Goal: Obtain resource: Obtain resource

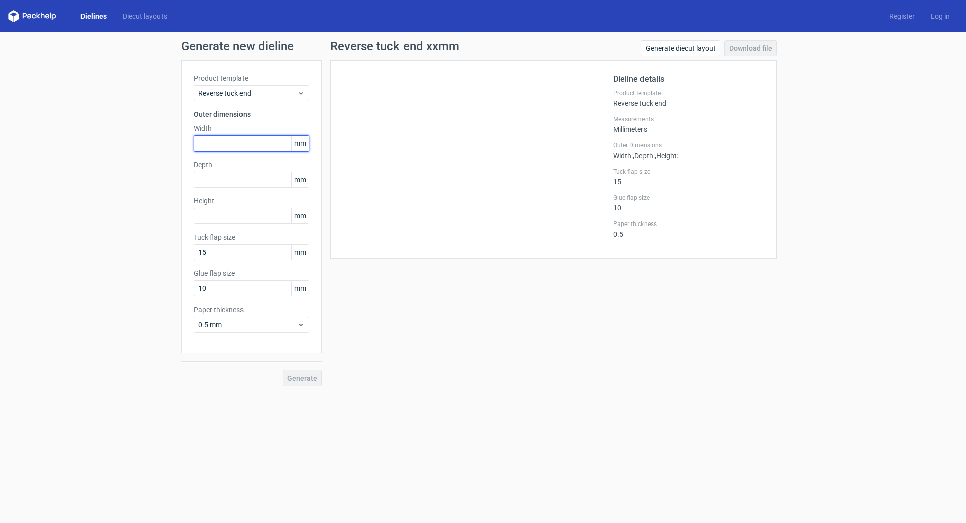
click at [227, 143] on input "text" at bounding box center [252, 143] width 116 height 16
type input "450"
type input "380"
type input "145"
click at [317, 377] on button "Generate" at bounding box center [302, 378] width 39 height 16
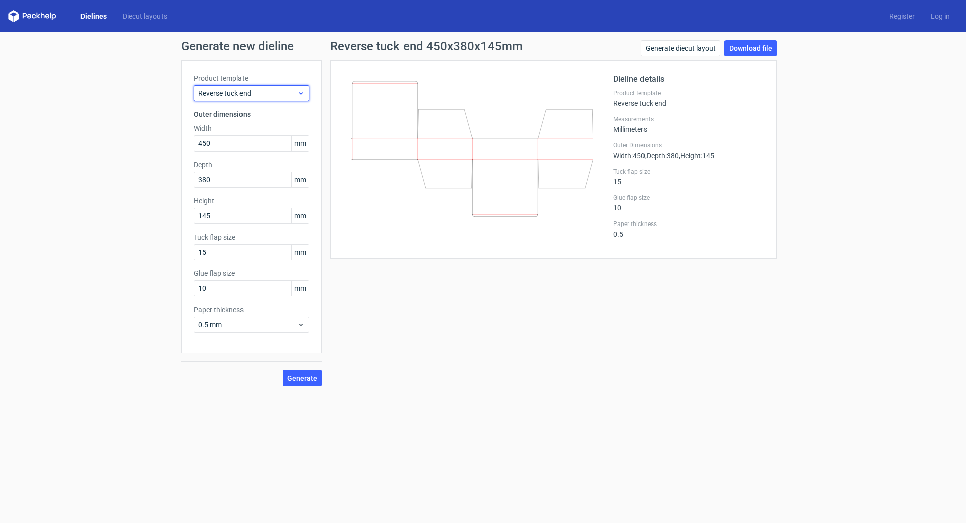
click at [301, 94] on use at bounding box center [301, 93] width 4 height 3
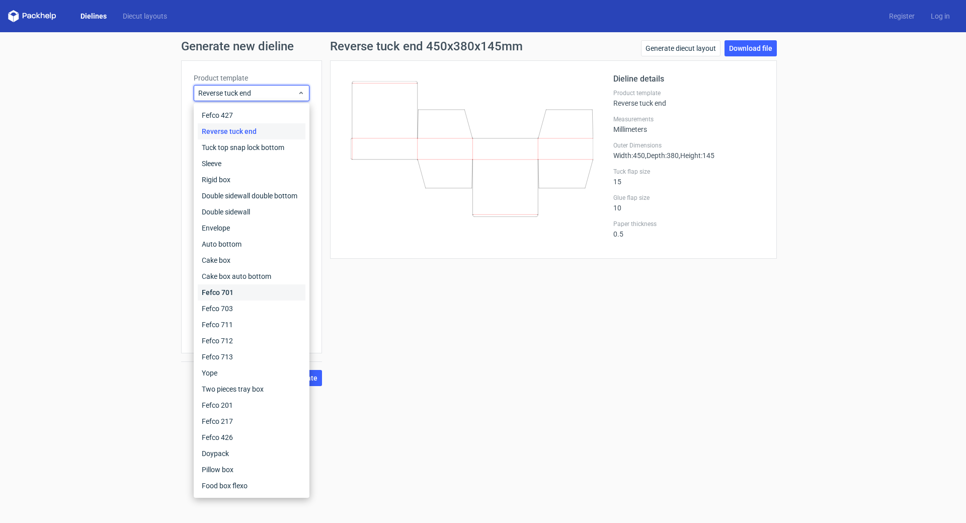
click at [224, 291] on div "Fefco 701" at bounding box center [252, 292] width 108 height 16
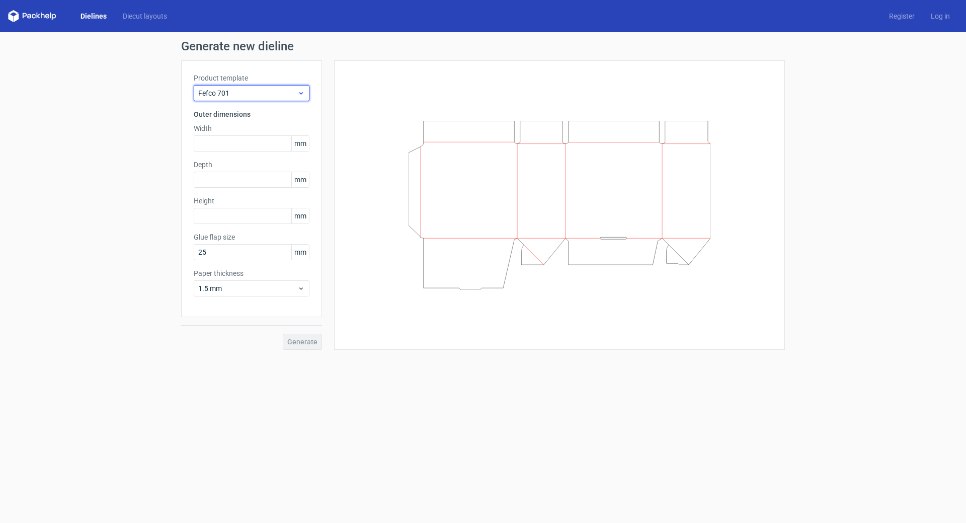
click at [302, 92] on icon at bounding box center [301, 93] width 8 height 8
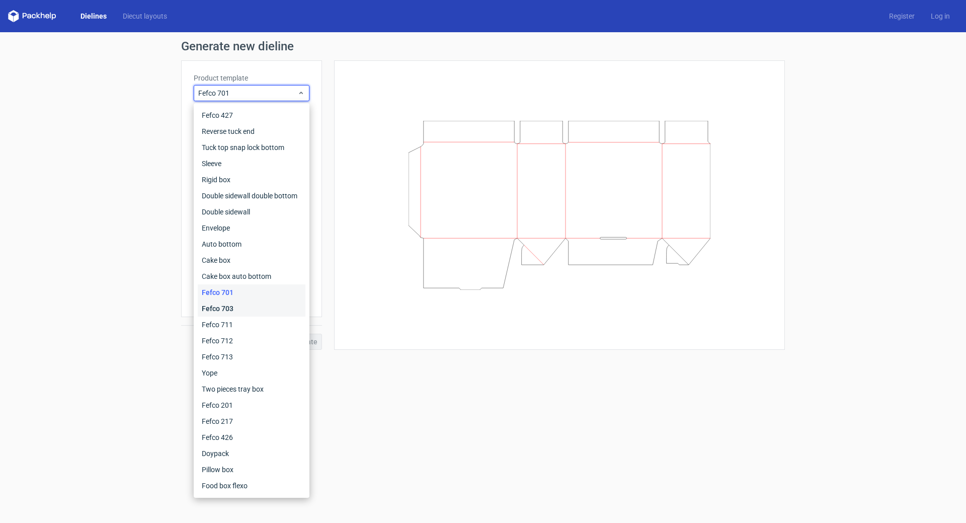
click at [238, 311] on div "Fefco 703" at bounding box center [252, 308] width 108 height 16
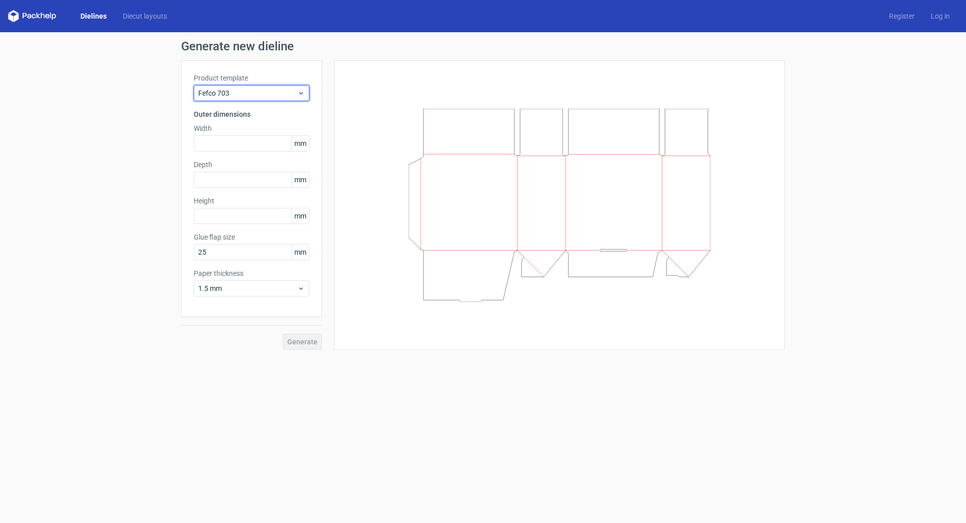
click at [299, 93] on icon at bounding box center [301, 93] width 8 height 8
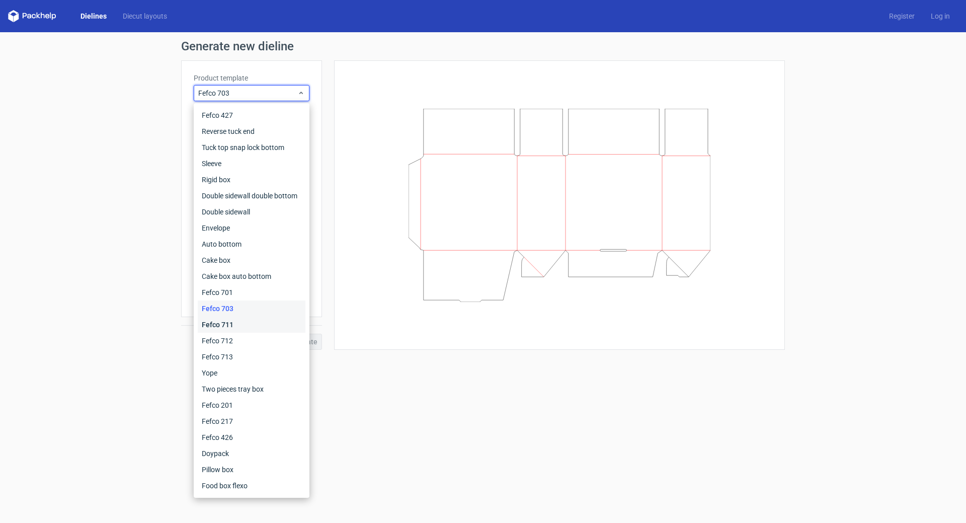
click at [238, 328] on div "Fefco 711" at bounding box center [252, 324] width 108 height 16
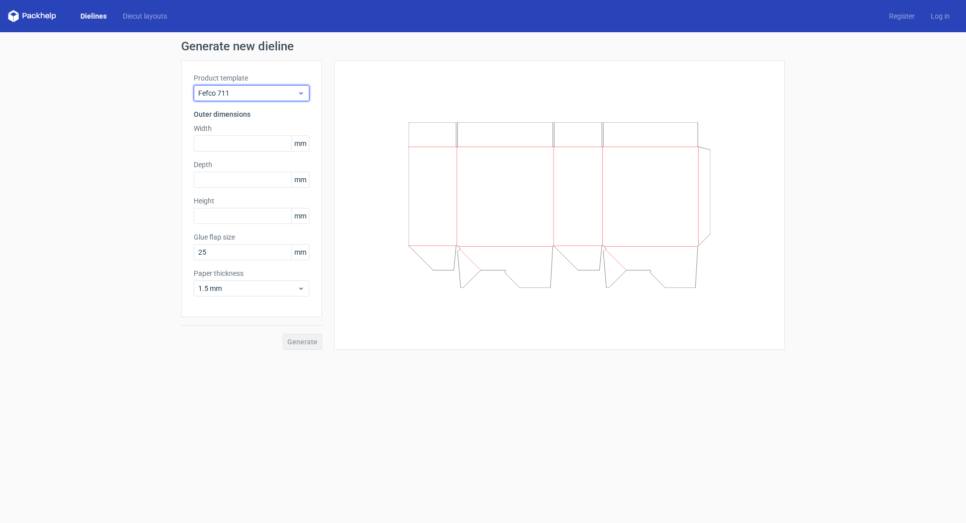
click at [301, 94] on use at bounding box center [301, 93] width 4 height 3
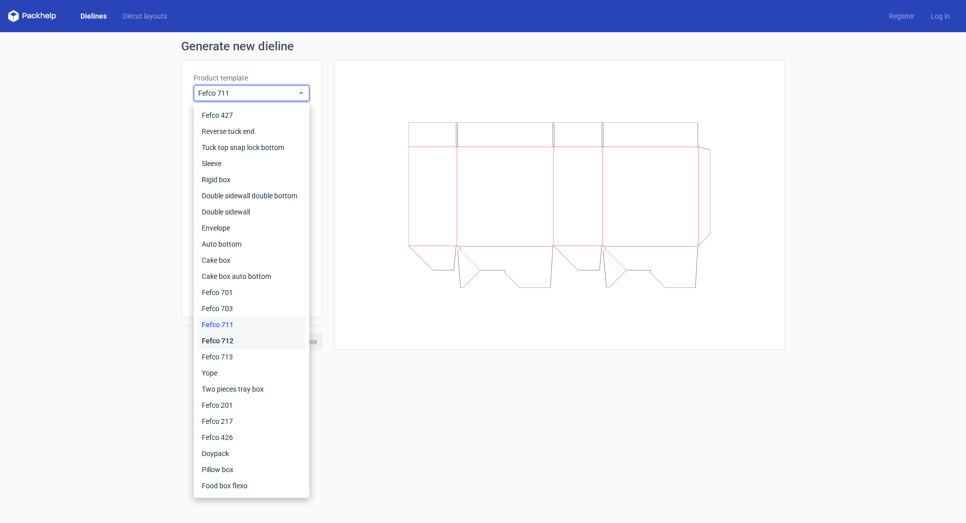
click at [239, 341] on div "Fefco 712" at bounding box center [252, 340] width 108 height 16
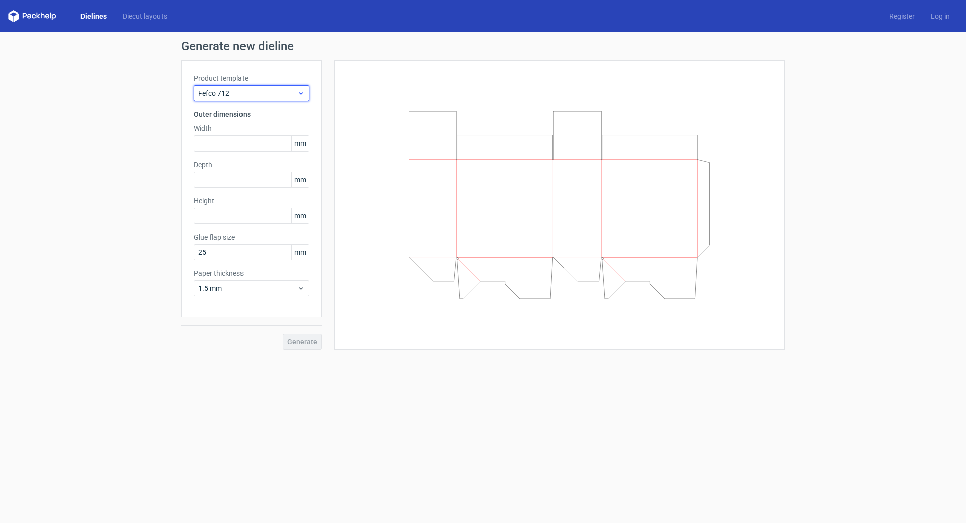
click at [303, 92] on icon at bounding box center [301, 93] width 8 height 8
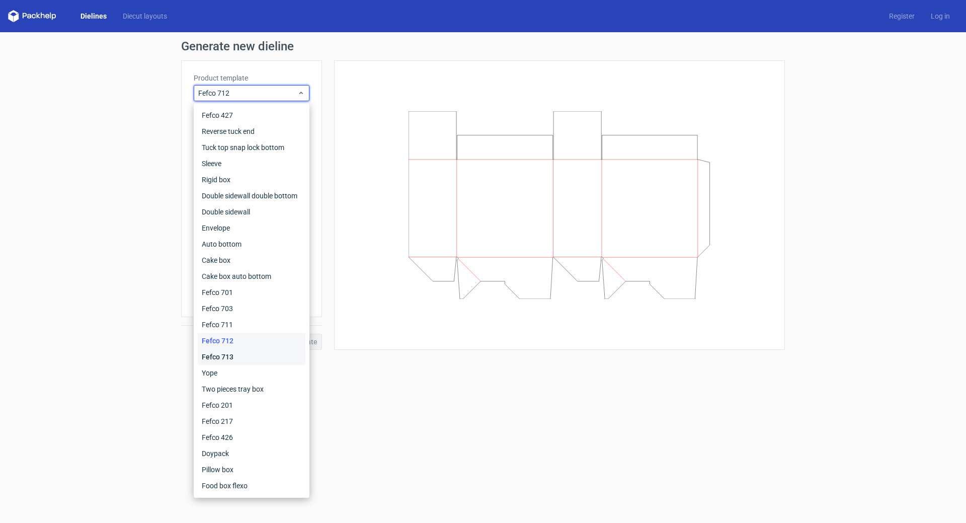
click at [226, 352] on div "Fefco 713" at bounding box center [252, 357] width 108 height 16
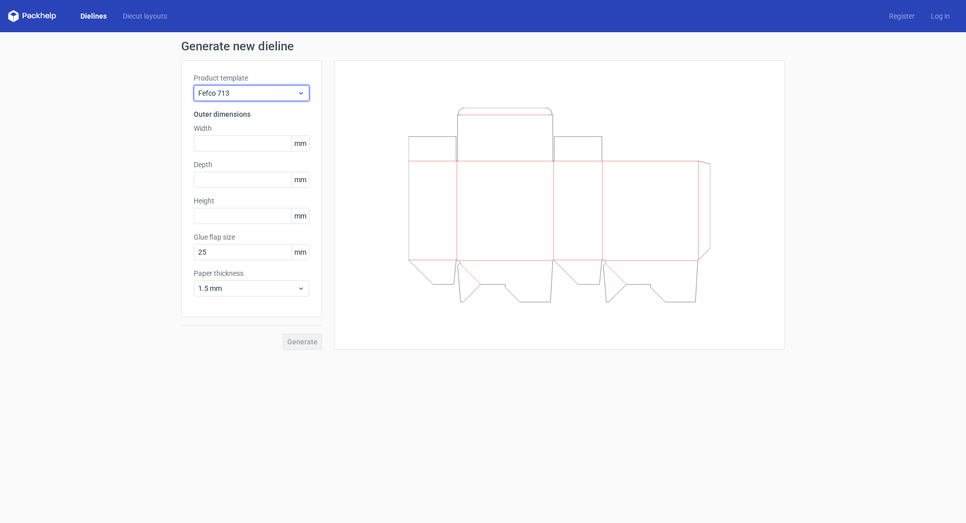
click at [304, 94] on icon at bounding box center [301, 93] width 8 height 8
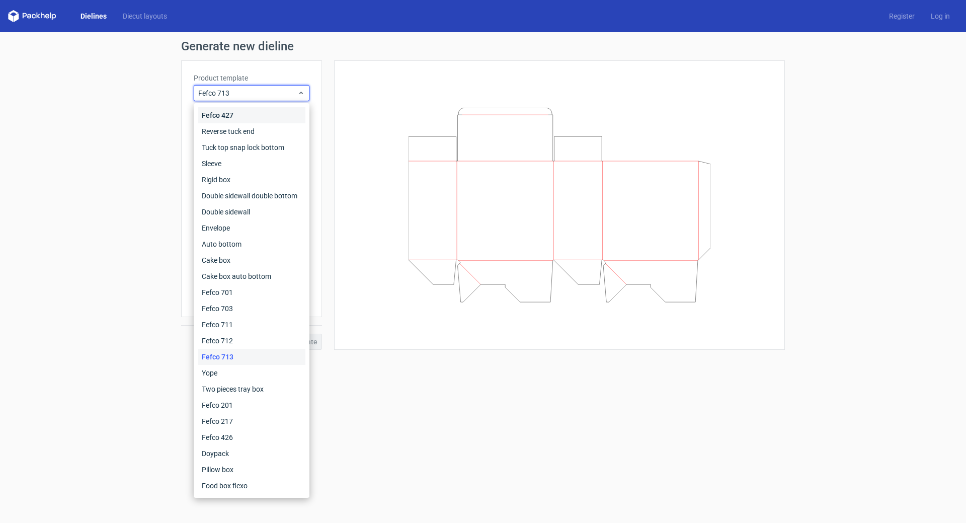
click at [277, 115] on div "Fefco 427" at bounding box center [252, 115] width 108 height 16
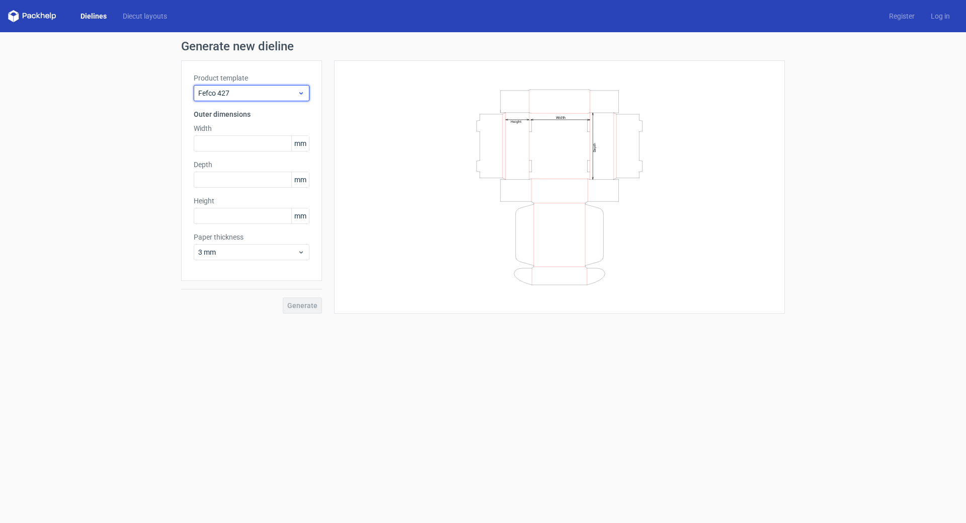
click at [301, 90] on icon at bounding box center [301, 93] width 8 height 8
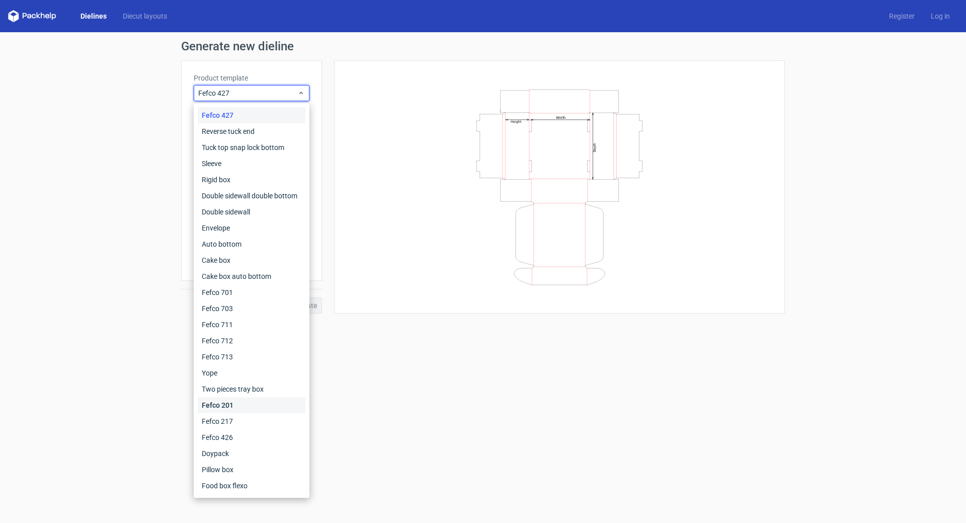
click at [249, 405] on div "Fefco 201" at bounding box center [252, 405] width 108 height 16
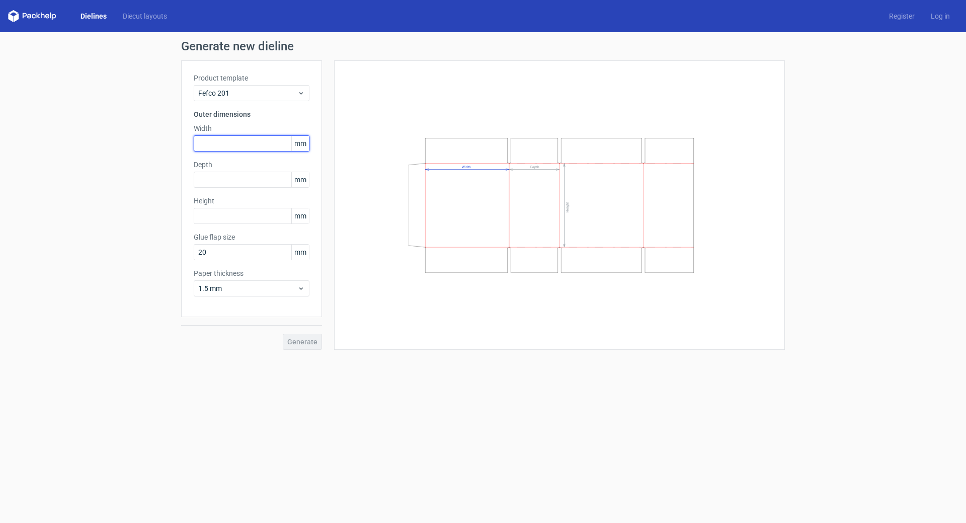
click at [233, 141] on input "text" at bounding box center [252, 143] width 116 height 16
type input "450"
type input "384"
type input "145"
click at [305, 283] on div "1.5 mm" at bounding box center [252, 288] width 116 height 16
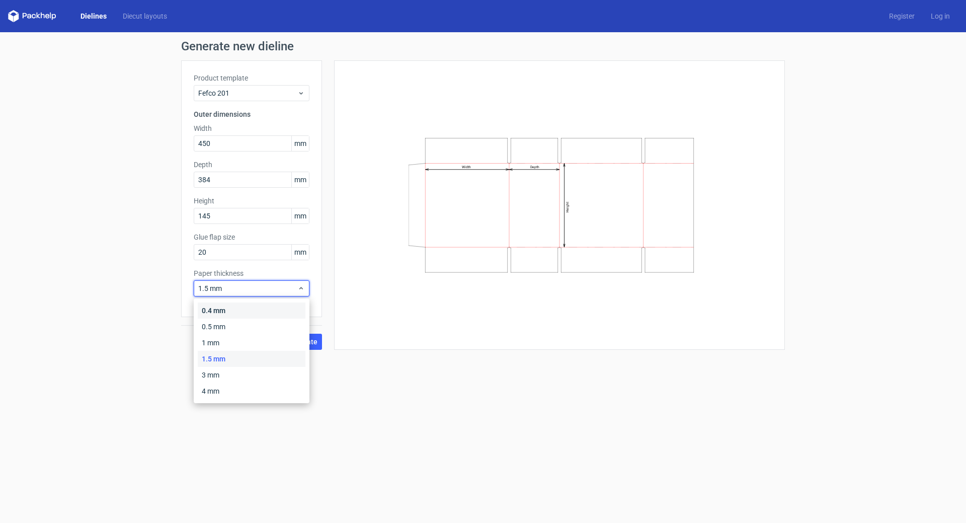
click at [262, 308] on div "0.4 mm" at bounding box center [252, 310] width 108 height 16
click at [205, 288] on span "0.4 mm" at bounding box center [247, 288] width 99 height 10
click at [211, 307] on div "0.4 mm" at bounding box center [252, 310] width 108 height 16
click at [303, 338] on span "Generate" at bounding box center [302, 341] width 30 height 7
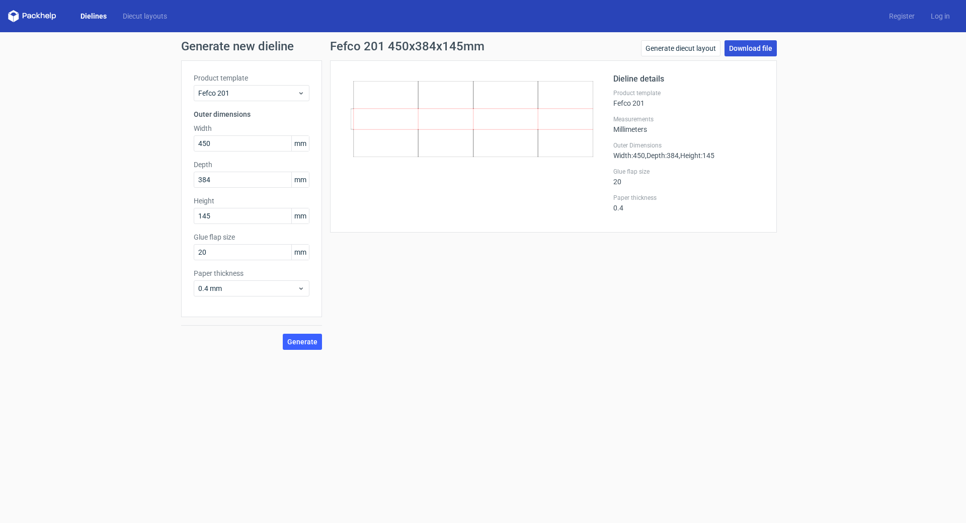
click at [769, 51] on link "Download file" at bounding box center [750, 48] width 52 height 16
